Goal: Information Seeking & Learning: Learn about a topic

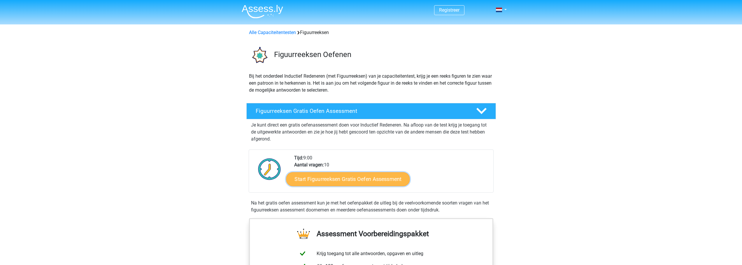
click at [354, 184] on link "Start Figuurreeksen Gratis Oefen Assessment" at bounding box center [348, 179] width 124 height 14
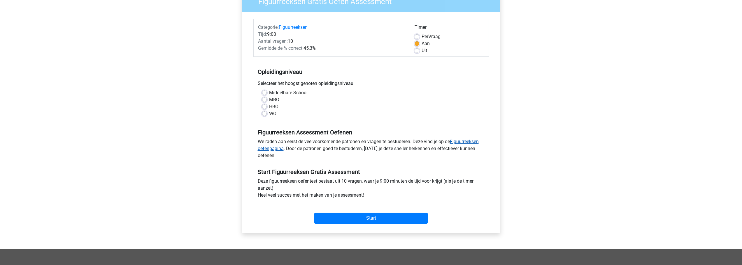
scroll to position [58, 0]
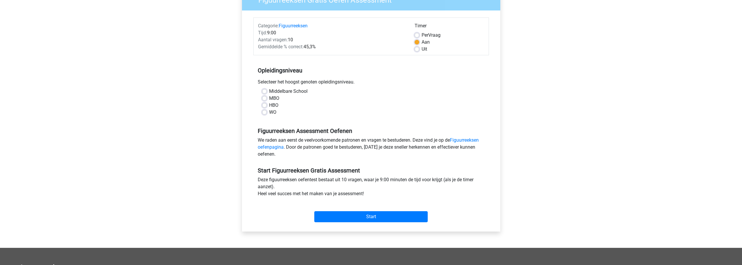
click at [269, 99] on label "MBO" at bounding box center [274, 98] width 10 height 7
click at [265, 99] on input "MBO" at bounding box center [264, 98] width 5 height 6
radio input "true"
click at [269, 104] on label "HBO" at bounding box center [273, 105] width 9 height 7
click at [264, 104] on input "HBO" at bounding box center [264, 105] width 5 height 6
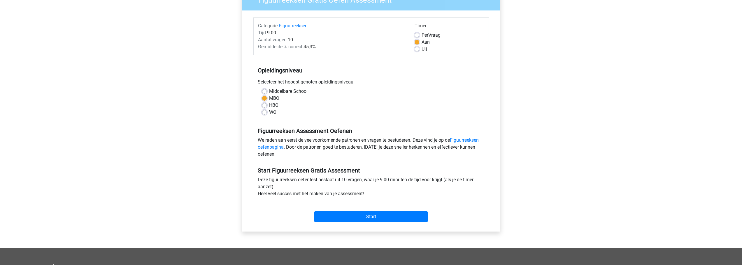
radio input "true"
click at [366, 215] on input "Start" at bounding box center [370, 217] width 113 height 11
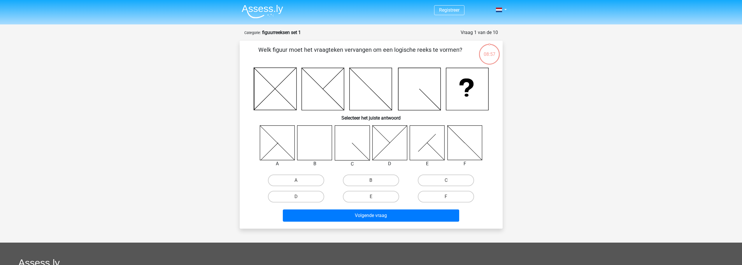
click at [314, 153] on icon at bounding box center [314, 143] width 35 height 35
click at [372, 182] on input "B" at bounding box center [373, 183] width 4 height 4
radio input "true"
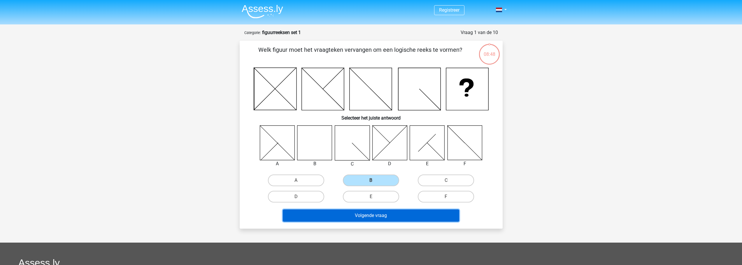
click at [378, 220] on button "Volgende vraag" at bounding box center [371, 216] width 176 height 12
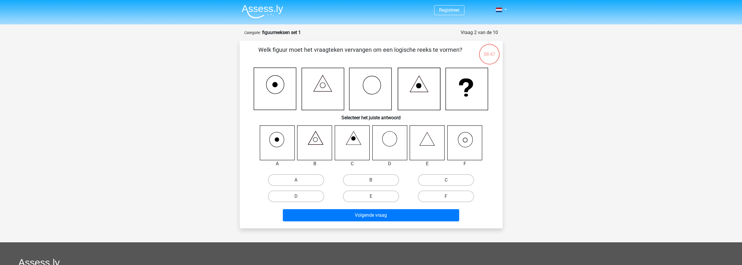
scroll to position [29, 0]
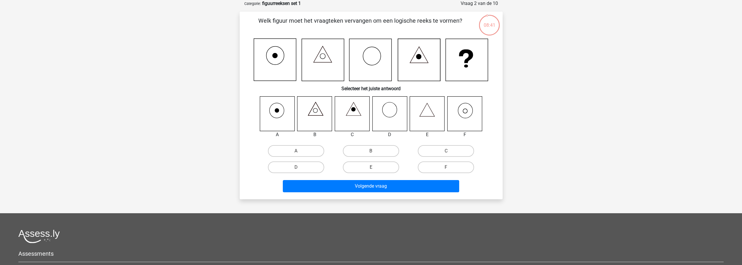
click at [464, 115] on icon at bounding box center [464, 113] width 35 height 35
click at [448, 166] on label "F" at bounding box center [446, 168] width 56 height 12
click at [448, 168] on input "F" at bounding box center [448, 170] width 4 height 4
radio input "true"
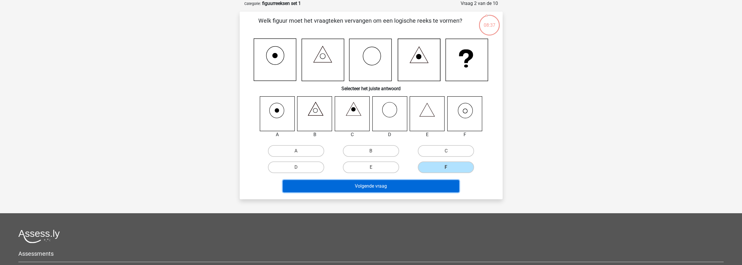
click at [393, 191] on button "Volgende vraag" at bounding box center [371, 186] width 176 height 12
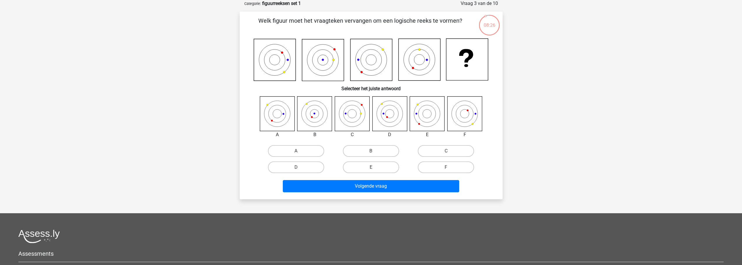
click at [349, 115] on icon at bounding box center [352, 113] width 35 height 35
click at [436, 153] on label "C" at bounding box center [446, 151] width 56 height 12
click at [446, 153] on input "C" at bounding box center [448, 153] width 4 height 4
radio input "true"
click at [380, 103] on icon at bounding box center [389, 113] width 35 height 35
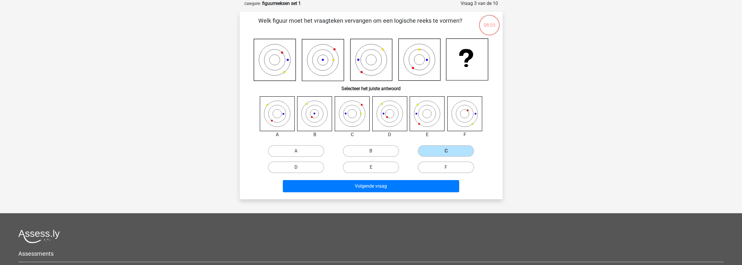
click at [301, 163] on label "D" at bounding box center [296, 168] width 56 height 12
click at [300, 168] on input "D" at bounding box center [298, 170] width 4 height 4
radio input "true"
click at [355, 122] on icon at bounding box center [352, 113] width 35 height 35
click at [421, 124] on icon at bounding box center [427, 113] width 35 height 35
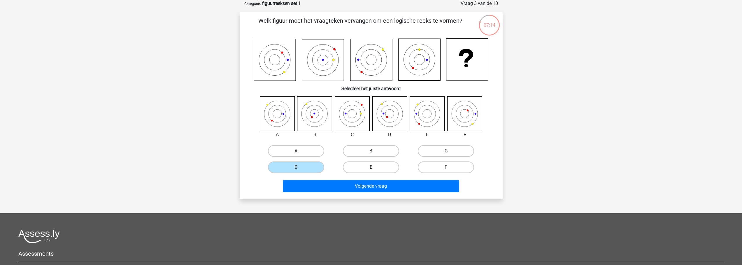
click at [375, 166] on label "E" at bounding box center [371, 168] width 56 height 12
click at [374, 168] on input "E" at bounding box center [373, 170] width 4 height 4
radio input "true"
click at [292, 170] on label "D" at bounding box center [296, 168] width 56 height 12
click at [296, 170] on input "D" at bounding box center [298, 170] width 4 height 4
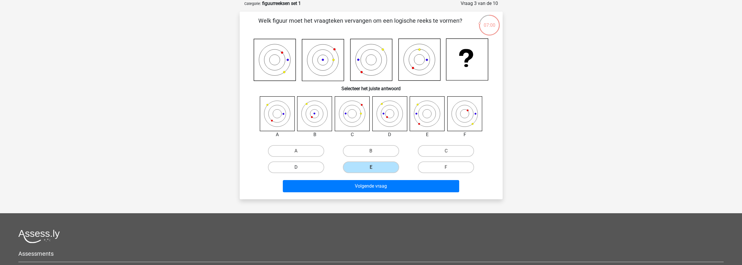
radio input "true"
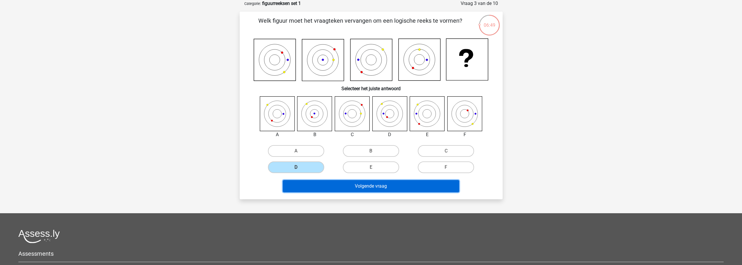
click at [386, 188] on button "Volgende vraag" at bounding box center [371, 186] width 176 height 12
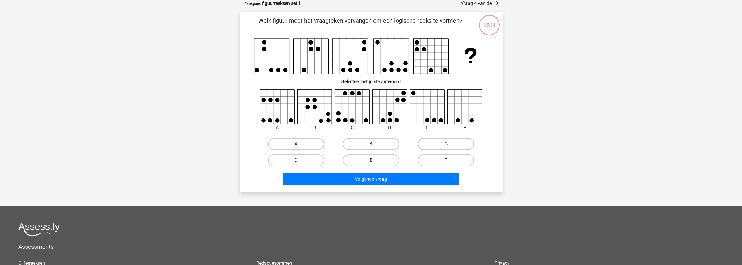
click at [312, 108] on icon at bounding box center [315, 107] width 35 height 35
click at [371, 163] on input "E" at bounding box center [373, 163] width 4 height 4
radio input "true"
click at [348, 116] on icon at bounding box center [352, 107] width 35 height 35
click at [340, 118] on icon at bounding box center [352, 107] width 35 height 35
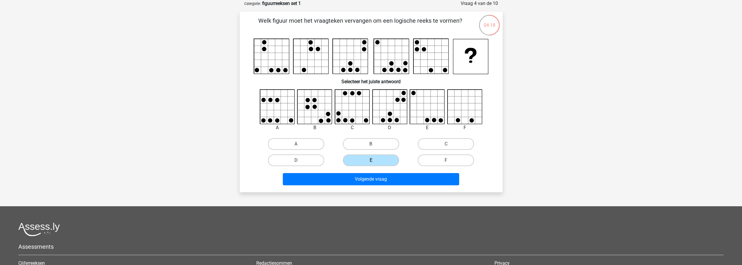
click at [445, 150] on div "C" at bounding box center [445, 144] width 75 height 16
click at [445, 148] on label "C" at bounding box center [446, 144] width 56 height 12
click at [446, 148] on input "C" at bounding box center [448, 146] width 4 height 4
radio input "true"
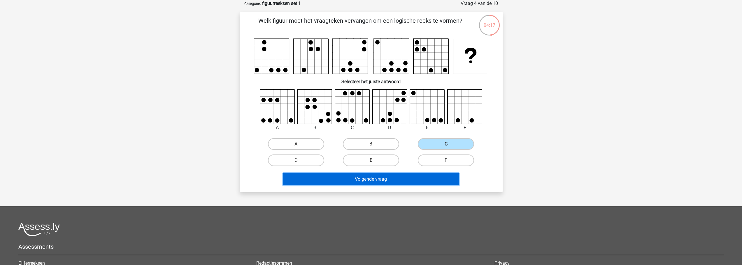
click at [422, 177] on button "Volgende vraag" at bounding box center [371, 179] width 176 height 12
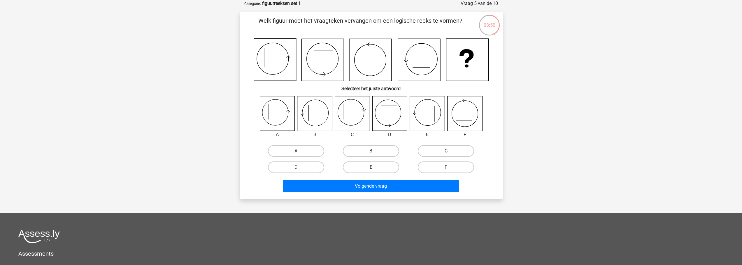
click at [282, 111] on icon at bounding box center [277, 113] width 35 height 35
click at [290, 150] on label "A" at bounding box center [296, 151] width 56 height 12
click at [296, 151] on input "A" at bounding box center [298, 153] width 4 height 4
radio input "true"
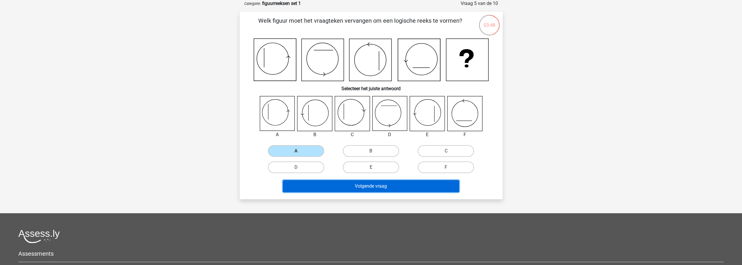
click at [385, 188] on button "Volgende vraag" at bounding box center [371, 186] width 176 height 12
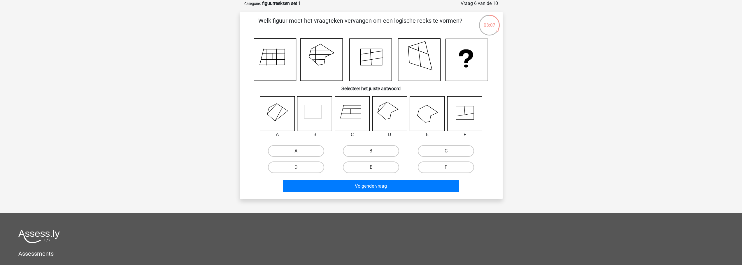
click at [395, 112] on icon at bounding box center [389, 113] width 35 height 35
click at [301, 166] on label "D" at bounding box center [296, 168] width 56 height 12
click at [300, 168] on input "D" at bounding box center [298, 170] width 4 height 4
radio input "true"
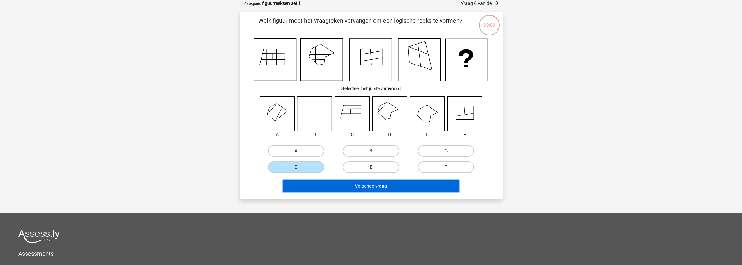
click at [391, 189] on button "Volgende vraag" at bounding box center [371, 186] width 176 height 12
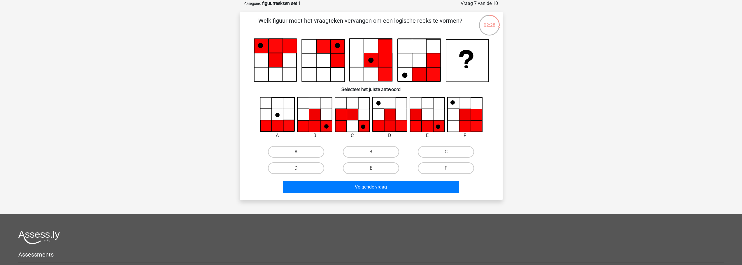
click at [309, 115] on icon at bounding box center [314, 114] width 11 height 11
click at [361, 150] on label "B" at bounding box center [371, 152] width 56 height 12
click at [371, 152] on input "B" at bounding box center [373, 154] width 4 height 4
radio input "true"
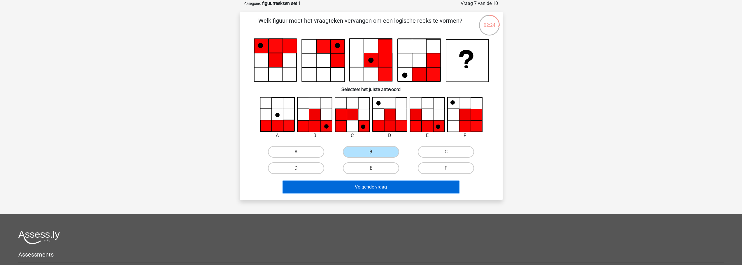
click at [406, 188] on button "Volgende vraag" at bounding box center [371, 187] width 176 height 12
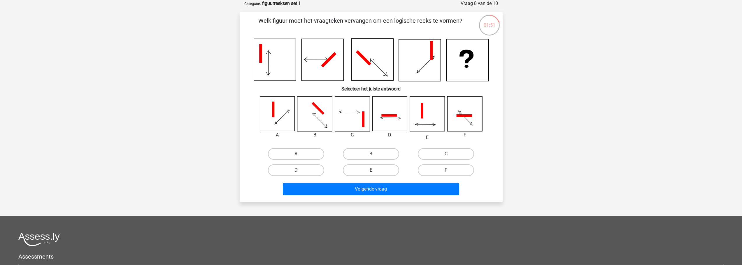
click at [359, 117] on icon at bounding box center [352, 114] width 35 height 35
click at [379, 171] on label "E" at bounding box center [371, 171] width 56 height 12
click at [374, 171] on input "E" at bounding box center [373, 172] width 4 height 4
radio input "true"
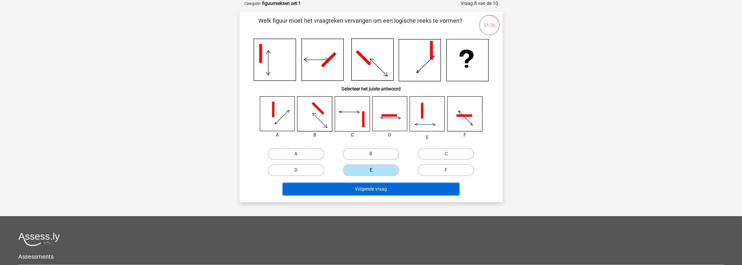
click at [377, 189] on button "Volgende vraag" at bounding box center [371, 189] width 176 height 12
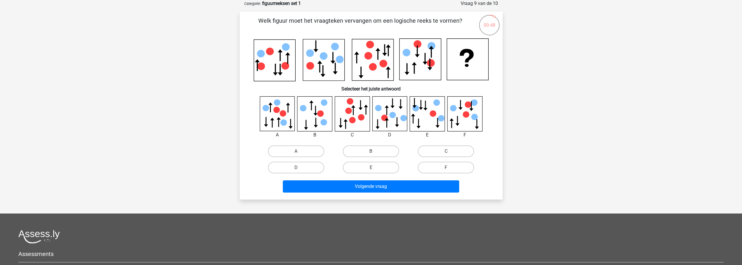
click at [354, 119] on icon at bounding box center [352, 120] width 6 height 6
click at [439, 152] on label "C" at bounding box center [446, 152] width 56 height 12
click at [446, 152] on input "C" at bounding box center [448, 154] width 4 height 4
radio input "true"
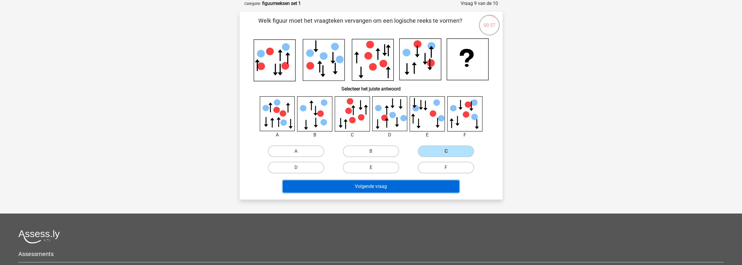
click at [390, 187] on button "Volgende vraag" at bounding box center [371, 187] width 176 height 12
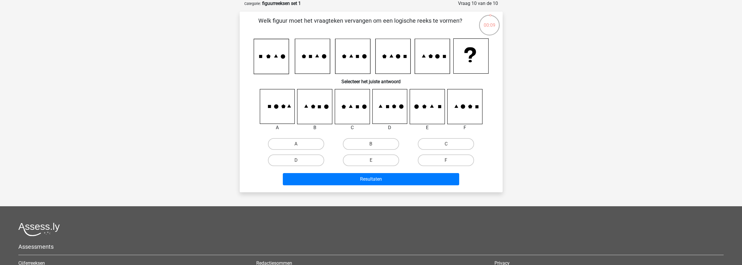
click at [468, 108] on icon at bounding box center [464, 106] width 35 height 35
click at [452, 162] on label "F" at bounding box center [446, 161] width 56 height 12
click at [450, 162] on input "F" at bounding box center [448, 163] width 4 height 4
radio input "true"
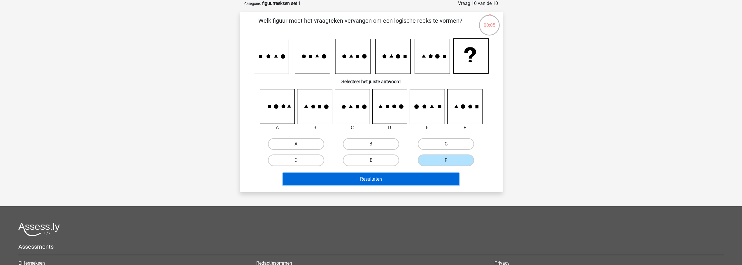
click at [428, 180] on button "Resultaten" at bounding box center [371, 179] width 176 height 12
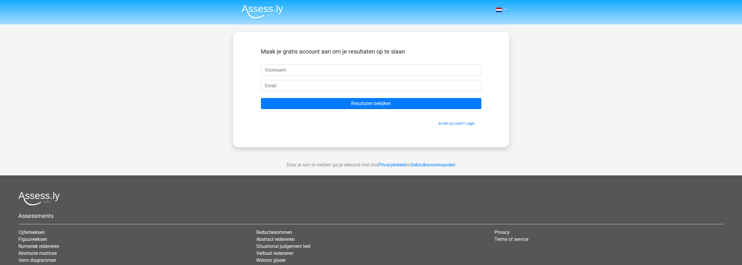
click at [336, 64] on div "Maak je gratis account aan om je resultaten op te slaan" at bounding box center [371, 56] width 220 height 16
click at [333, 70] on input "text" at bounding box center [371, 69] width 220 height 11
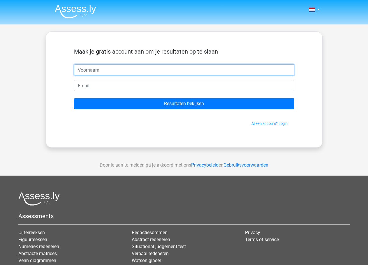
click at [87, 70] on input "text" at bounding box center [184, 69] width 220 height 11
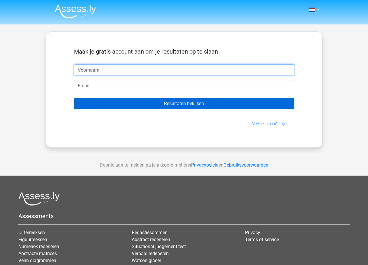
type input "Bronn"
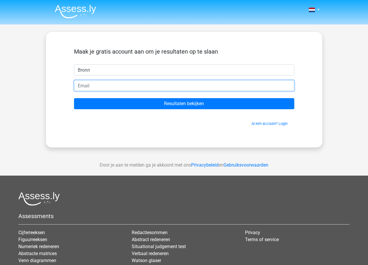
click at [88, 86] on input "email" at bounding box center [184, 85] width 220 height 11
click at [91, 87] on input "email" at bounding box center [184, 85] width 220 height 11
paste input "[EMAIL_ADDRESS][DOMAIN_NAME]"
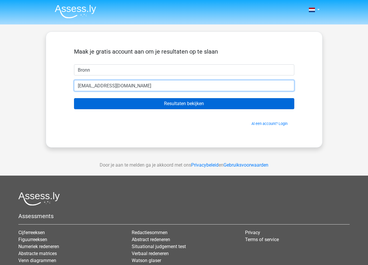
type input "[EMAIL_ADDRESS][DOMAIN_NAME]"
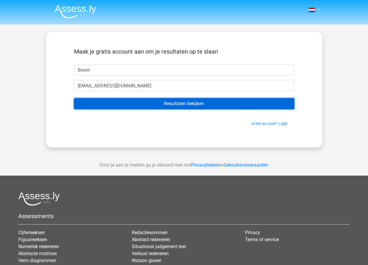
click at [90, 103] on input "Resultaten bekijken" at bounding box center [184, 103] width 220 height 11
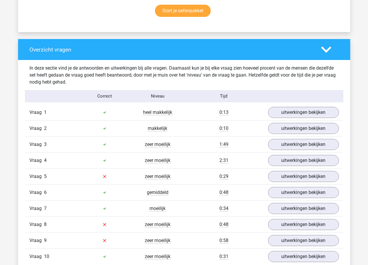
scroll to position [437, 0]
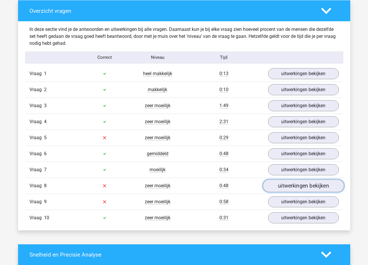
click at [292, 191] on link "uitwerkingen bekijken" at bounding box center [303, 186] width 81 height 13
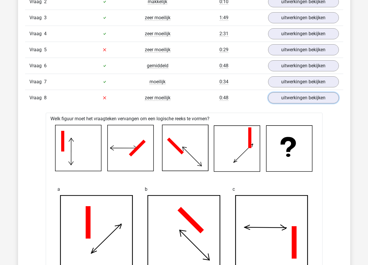
scroll to position [525, 0]
